Goal: Task Accomplishment & Management: Use online tool/utility

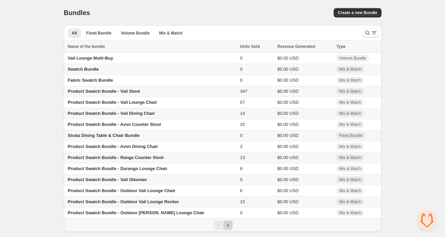
click at [231, 228] on icon "Next" at bounding box center [228, 225] width 7 height 7
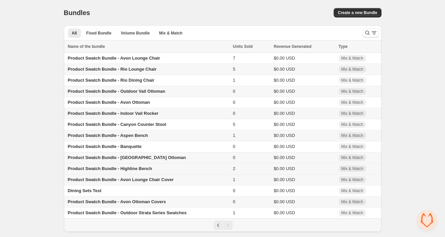
click at [145, 171] on span "Product Swatch Bundle - Highline Bench" at bounding box center [110, 168] width 84 height 5
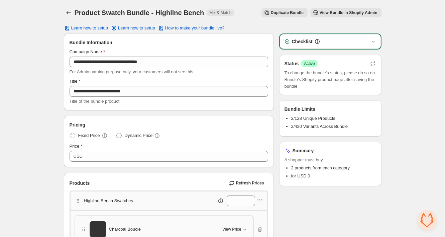
click at [292, 12] on span "Duplicate Bundle" at bounding box center [287, 12] width 33 height 5
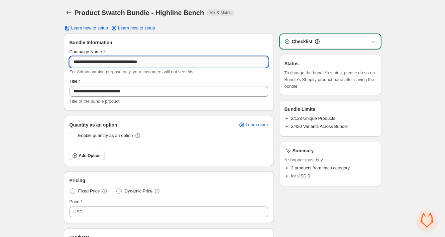
drag, startPoint x: 127, startPoint y: 61, endPoint x: 170, endPoint y: 61, distance: 42.8
click at [170, 61] on input "**********" at bounding box center [169, 62] width 199 height 11
type input "**********"
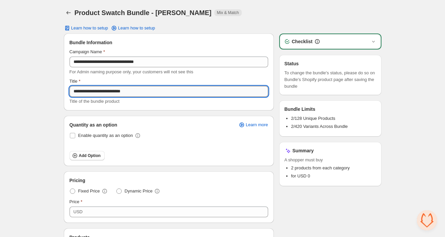
drag, startPoint x: 84, startPoint y: 91, endPoint x: 114, endPoint y: 90, distance: 30.5
click at [114, 90] on input "**********" at bounding box center [169, 91] width 199 height 11
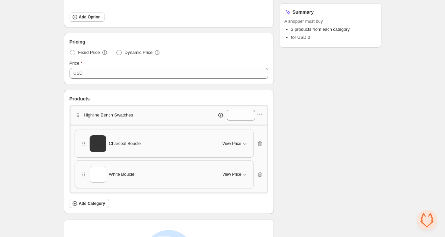
scroll to position [140, 0]
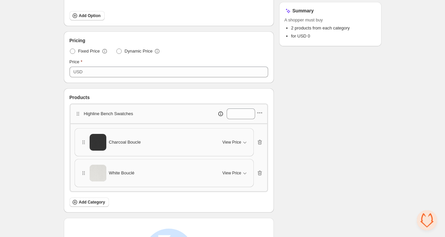
type input "**********"
click at [257, 112] on icon "button" at bounding box center [260, 112] width 7 height 7
click at [241, 133] on icon "button" at bounding box center [239, 136] width 7 height 7
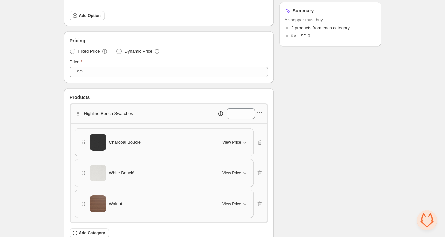
click at [259, 112] on icon "button" at bounding box center [259, 112] width 1 height 1
drag, startPoint x: 259, startPoint y: 125, endPoint x: 246, endPoint y: 138, distance: 18.2
click at [246, 138] on ul "Edit category title Edit products Duplicate category Delete category" at bounding box center [258, 142] width 49 height 45
click at [254, 139] on span "Edit products" at bounding box center [263, 136] width 36 height 7
drag, startPoint x: 235, startPoint y: 112, endPoint x: 218, endPoint y: 110, distance: 17.8
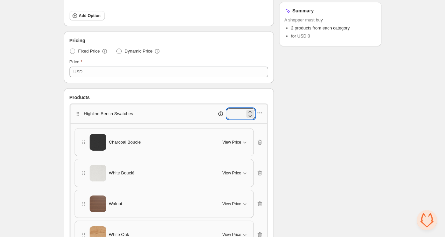
click at [218, 110] on div "*" at bounding box center [219, 113] width 71 height 11
type input "*"
click at [327, 105] on div "Checklist Status To change the bundle's status, please do so on Bundle's Shopif…" at bounding box center [330, 139] width 102 height 491
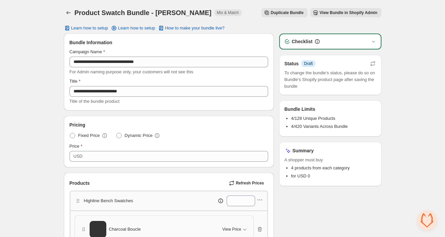
click at [331, 13] on span "View Bundle in Shopify Admin" at bounding box center [349, 12] width 58 height 5
click at [373, 63] on icon "button" at bounding box center [373, 63] width 7 height 7
click at [371, 40] on icon "button" at bounding box center [373, 41] width 7 height 7
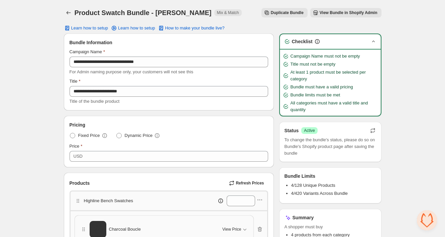
click at [372, 40] on icon "button" at bounding box center [373, 41] width 7 height 7
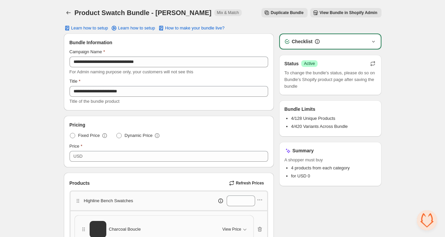
click at [363, 14] on span "View Bundle in Shopify Admin" at bounding box center [349, 12] width 58 height 5
click at [67, 12] on icon "Back" at bounding box center [68, 12] width 7 height 7
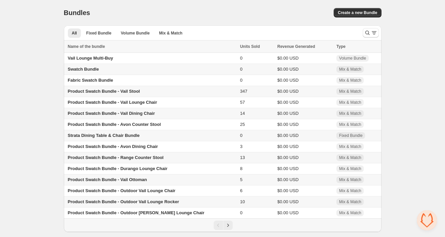
click at [104, 92] on span "Product Swatch Bundle - Vail Stool" at bounding box center [104, 91] width 72 height 5
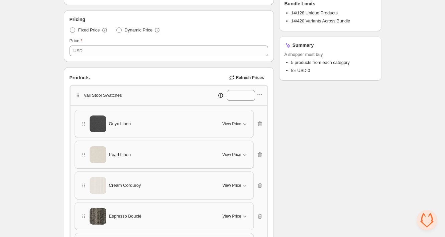
scroll to position [106, 0]
click at [262, 94] on icon "button" at bounding box center [260, 93] width 7 height 7
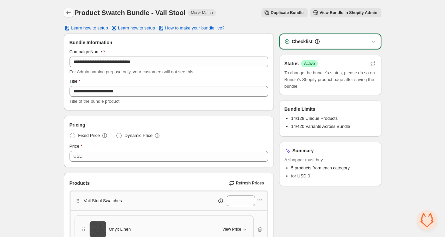
click at [71, 13] on icon "Back" at bounding box center [68, 12] width 7 height 7
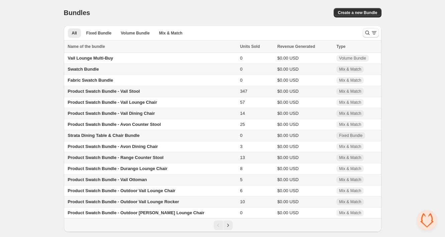
click at [124, 182] on span "Product Swatch Bundle - Vail Ottoman" at bounding box center [107, 179] width 79 height 5
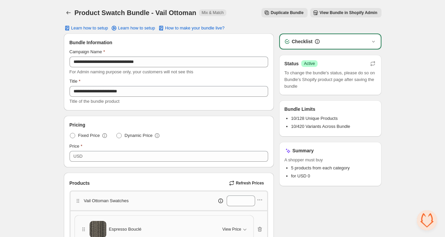
click at [348, 11] on span "View Bundle in Shopify Admin" at bounding box center [349, 12] width 58 height 5
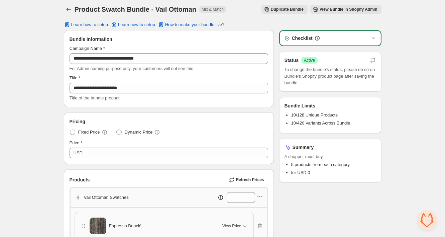
scroll to position [4, 0]
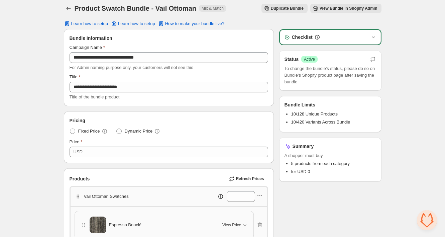
click at [332, 67] on span "To change the bundle's status, please do so on Bundle's Shopify product page af…" at bounding box center [331, 75] width 92 height 20
drag, startPoint x: 353, startPoint y: 67, endPoint x: 361, endPoint y: 70, distance: 8.3
click at [354, 67] on span "To change the bundle's status, please do so on Bundle's Shopify product page af…" at bounding box center [331, 75] width 92 height 20
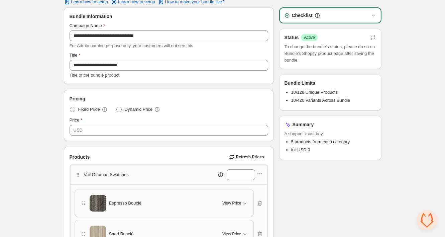
scroll to position [0, 0]
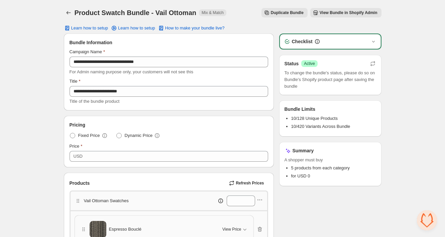
click at [380, 41] on div "Checklist" at bounding box center [330, 41] width 101 height 15
click at [376, 41] on icon "button" at bounding box center [373, 41] width 7 height 7
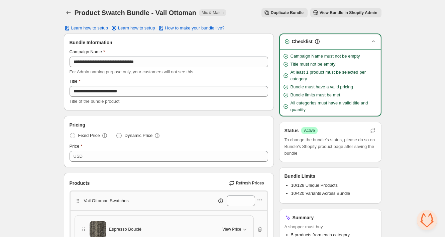
drag, startPoint x: 423, startPoint y: 26, endPoint x: 417, endPoint y: 24, distance: 6.6
click at [346, 12] on span "View Bundle in Shopify Admin" at bounding box center [349, 12] width 58 height 5
click at [67, 14] on icon "Back" at bounding box center [68, 12] width 4 height 3
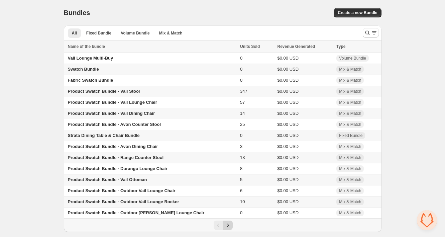
click at [225, 227] on icon "Next" at bounding box center [228, 225] width 7 height 7
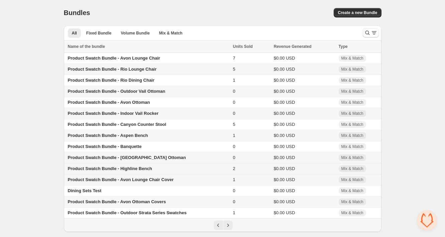
click at [147, 169] on span "Product Swatch Bundle - Highline Bench" at bounding box center [110, 168] width 84 height 5
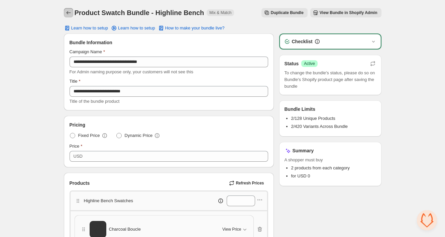
click at [68, 12] on icon "Back" at bounding box center [68, 12] width 7 height 7
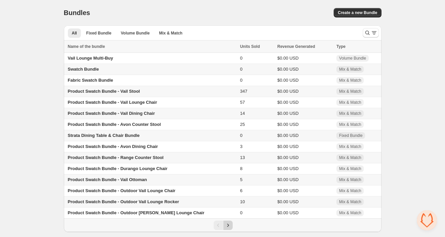
click at [230, 228] on icon "Next" at bounding box center [228, 225] width 7 height 7
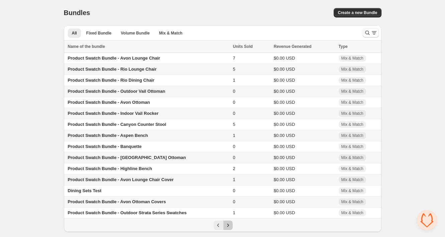
click at [226, 230] on button "Next" at bounding box center [227, 224] width 9 height 9
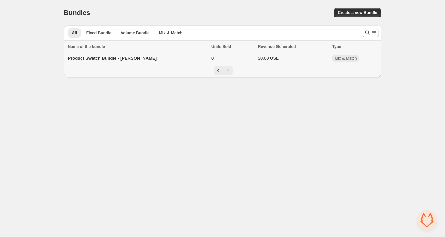
click at [125, 59] on span "Product Swatch Bundle - [PERSON_NAME]" at bounding box center [112, 58] width 89 height 5
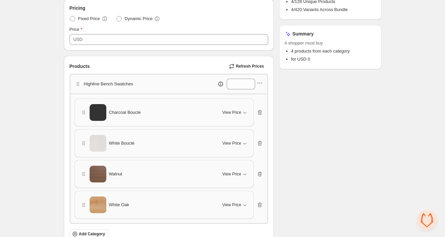
scroll to position [129, 0]
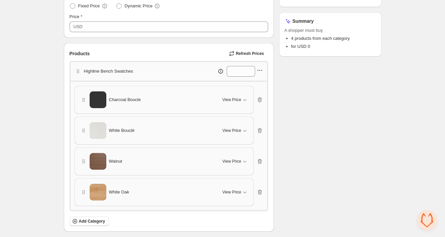
click at [258, 71] on icon "button" at bounding box center [260, 70] width 7 height 7
drag, startPoint x: 261, startPoint y: 83, endPoint x: 214, endPoint y: 84, distance: 47.2
click at [261, 83] on span "Edit category title" at bounding box center [263, 82] width 36 height 7
click at [97, 71] on input "**********" at bounding box center [110, 71] width 51 height 11
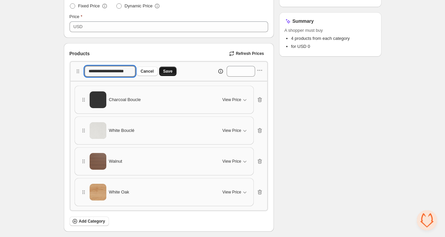
type input "**********"
click at [173, 72] on span "Save" at bounding box center [167, 71] width 9 height 5
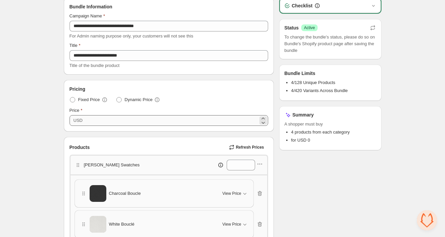
scroll to position [0, 0]
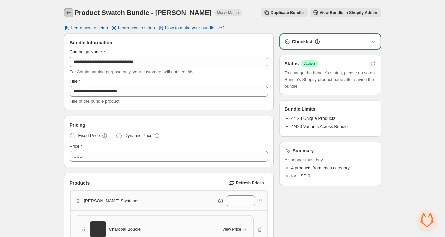
click at [67, 10] on icon "Back" at bounding box center [68, 12] width 7 height 7
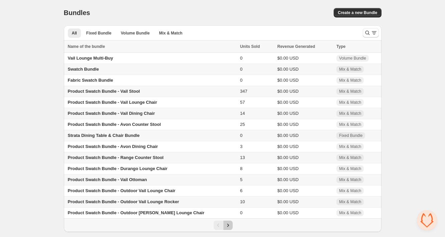
click at [228, 228] on icon "Next" at bounding box center [228, 225] width 7 height 7
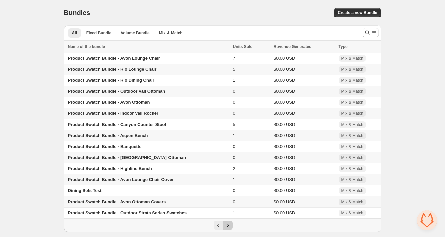
click at [228, 228] on icon "Next" at bounding box center [228, 225] width 7 height 7
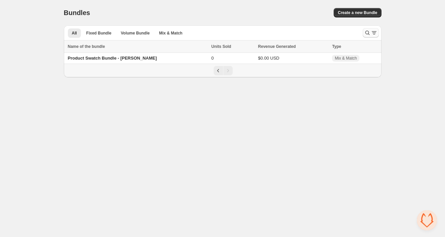
click at [370, 30] on icon "Search and filter results" at bounding box center [367, 32] width 7 height 7
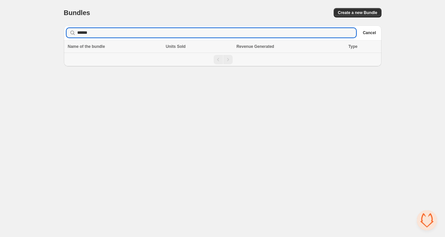
type input "******"
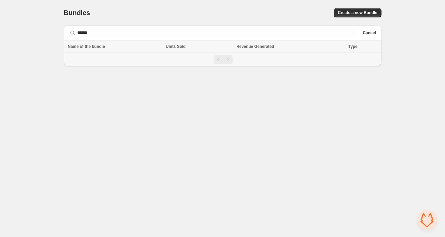
click at [278, 3] on div "Bundles. This page is ready Bundles Create a new Bundle" at bounding box center [223, 12] width 318 height 25
drag, startPoint x: 244, startPoint y: 9, endPoint x: 110, endPoint y: 28, distance: 134.9
click at [242, 9] on div "Create a new Bundle" at bounding box center [298, 12] width 167 height 9
click at [91, 27] on div "Searching in all ****** Clear Cancel" at bounding box center [223, 32] width 318 height 15
click at [377, 30] on button "Cancel" at bounding box center [369, 33] width 18 height 8
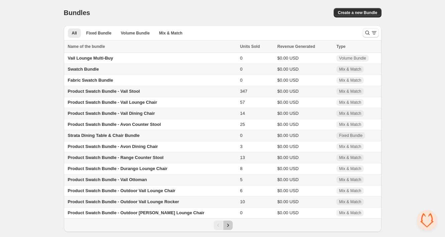
click at [227, 227] on icon "Next" at bounding box center [228, 225] width 7 height 7
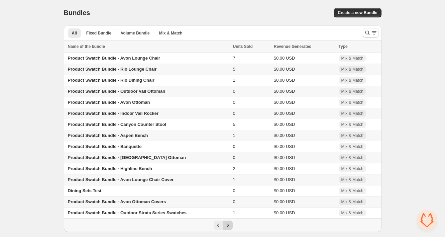
click at [229, 228] on icon "Next" at bounding box center [228, 225] width 7 height 7
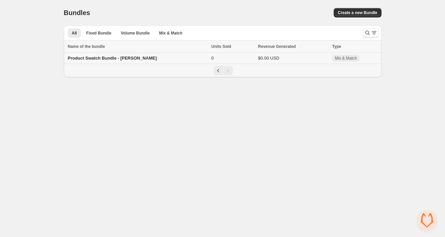
click at [94, 57] on span "Product Swatch Bundle - [PERSON_NAME]" at bounding box center [112, 58] width 89 height 5
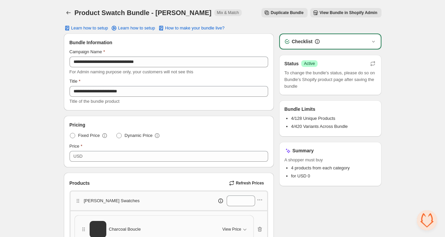
click at [295, 14] on span "Duplicate Bundle" at bounding box center [287, 12] width 33 height 5
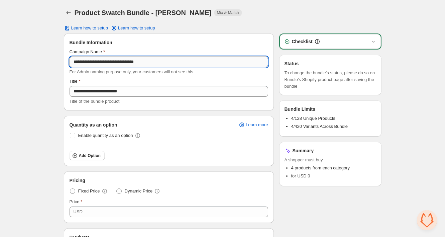
drag, startPoint x: 126, startPoint y: 62, endPoint x: 160, endPoint y: 62, distance: 33.1
click at [160, 62] on input "**********" at bounding box center [169, 62] width 199 height 11
click at [127, 62] on input "**********" at bounding box center [169, 62] width 199 height 11
drag, startPoint x: 127, startPoint y: 62, endPoint x: 165, endPoint y: 61, distance: 38.2
click at [165, 61] on input "**********" at bounding box center [169, 62] width 199 height 11
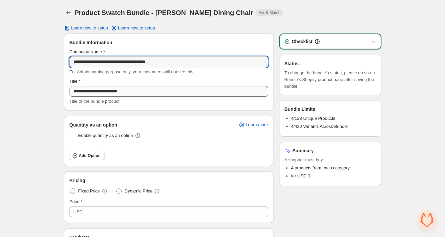
type input "**********"
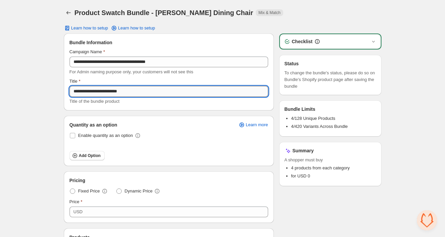
drag, startPoint x: 84, startPoint y: 92, endPoint x: 112, endPoint y: 90, distance: 28.2
click at [112, 90] on input "**********" at bounding box center [169, 91] width 199 height 11
paste input "*******"
type input "**********"
click at [181, 79] on div "Title" at bounding box center [169, 81] width 199 height 7
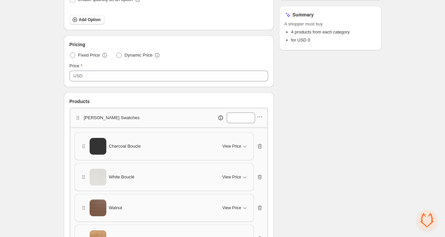
scroll to position [137, 0]
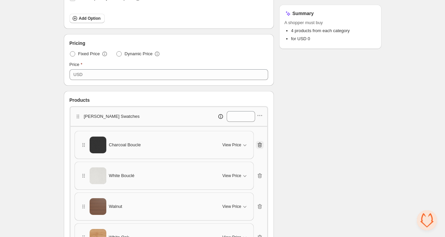
click at [260, 144] on icon "button" at bounding box center [260, 145] width 1 height 2
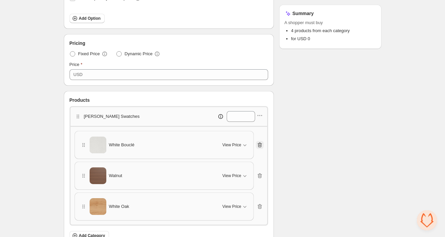
click at [260, 144] on icon "button" at bounding box center [260, 145] width 1 height 2
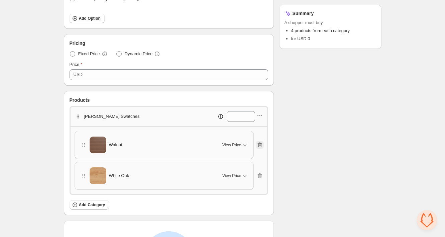
click at [260, 144] on icon "button" at bounding box center [260, 145] width 1 height 2
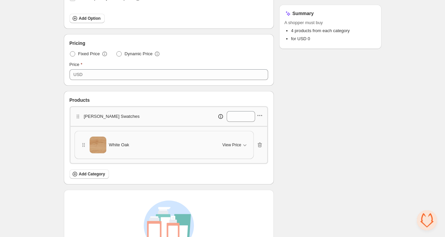
click at [261, 114] on icon "button" at bounding box center [260, 115] width 7 height 7
click at [259, 136] on span "Edit products" at bounding box center [263, 139] width 36 height 7
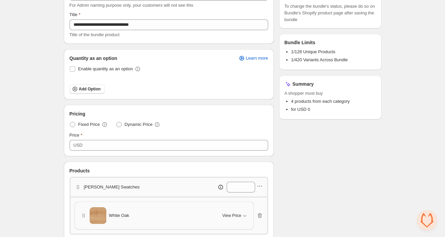
scroll to position [67, 0]
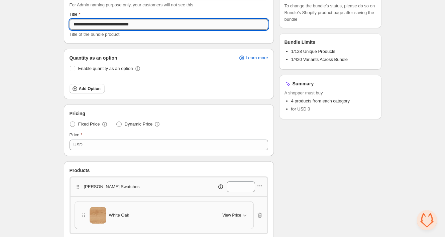
drag, startPoint x: 84, startPoint y: 24, endPoint x: 122, endPoint y: 22, distance: 37.5
click at [122, 22] on input "**********" at bounding box center [169, 24] width 199 height 11
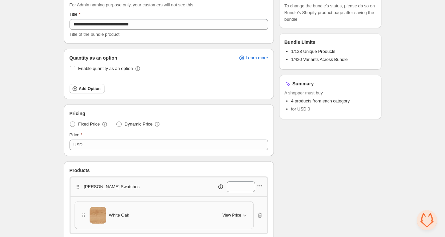
click at [260, 186] on icon "button" at bounding box center [260, 185] width 7 height 7
click at [246, 138] on span "Edit category title" at bounding box center [263, 139] width 36 height 7
drag, startPoint x: 117, startPoint y: 186, endPoint x: 64, endPoint y: 186, distance: 52.5
click at [64, 186] on div "**********" at bounding box center [168, 208] width 209 height 93
paste input "*******"
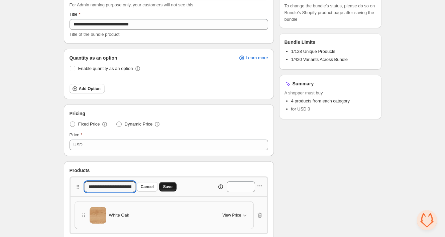
type input "**********"
click at [169, 188] on span "Save" at bounding box center [167, 186] width 9 height 5
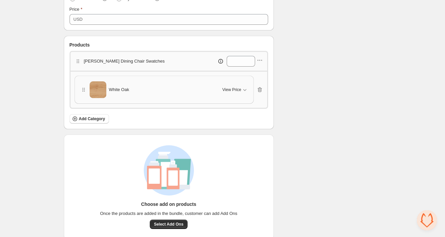
scroll to position [200, 0]
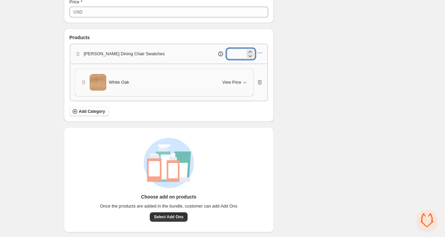
click at [237, 54] on input "*" at bounding box center [236, 53] width 18 height 11
drag, startPoint x: 237, startPoint y: 54, endPoint x: 227, endPoint y: 54, distance: 10.0
click at [227, 54] on input "*" at bounding box center [236, 53] width 18 height 11
type input "*"
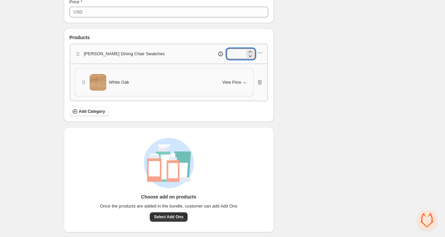
click at [269, 31] on div "Products Dillon Dining Chair Swatches * White Oak View Price Cancel Apply Selec…" at bounding box center [168, 75] width 209 height 93
click at [260, 54] on icon "button" at bounding box center [260, 53] width 7 height 7
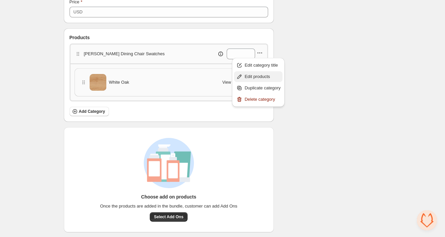
click at [254, 75] on span "Edit products" at bounding box center [263, 76] width 36 height 7
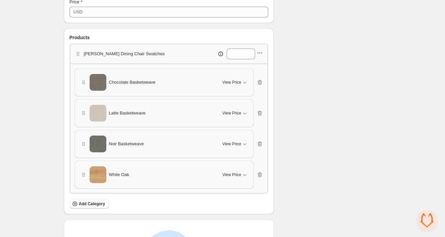
click at [261, 54] on icon "button" at bounding box center [260, 53] width 7 height 7
drag, startPoint x: 261, startPoint y: 68, endPoint x: 258, endPoint y: 76, distance: 9.2
click at [259, 78] on ul "Edit category title Edit products Duplicate category Delete category" at bounding box center [258, 82] width 49 height 45
click at [258, 76] on span "Edit products" at bounding box center [263, 76] width 36 height 7
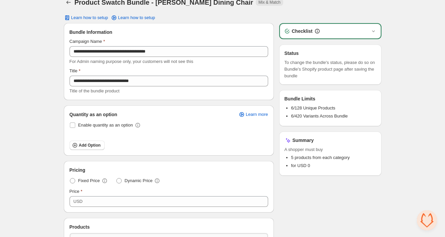
scroll to position [0, 0]
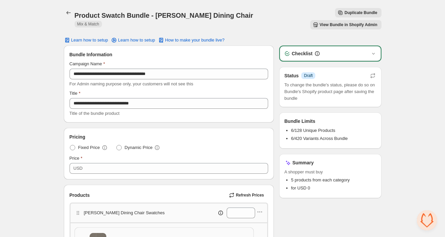
click at [352, 22] on span "View Bundle in Shopify Admin" at bounding box center [349, 24] width 58 height 5
click at [339, 22] on span "View Bundle in Shopify Admin" at bounding box center [349, 24] width 58 height 5
